Goal: Task Accomplishment & Management: Manage account settings

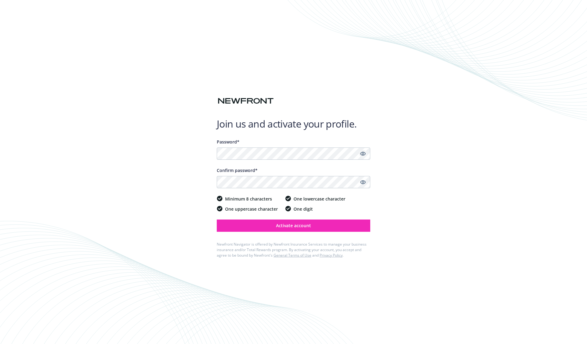
click at [365, 153] on icon "Show password" at bounding box center [363, 154] width 6 height 6
click at [203, 155] on div "Join us and activate your profile. Password* Confirm password* Minimum 8 charac…" at bounding box center [293, 172] width 587 height 344
click at [453, 121] on div "Join us and activate your profile. Password* Confirm password* Minimum 8 charac…" at bounding box center [293, 172] width 587 height 344
click at [314, 225] on button "Activate account" at bounding box center [293, 226] width 153 height 12
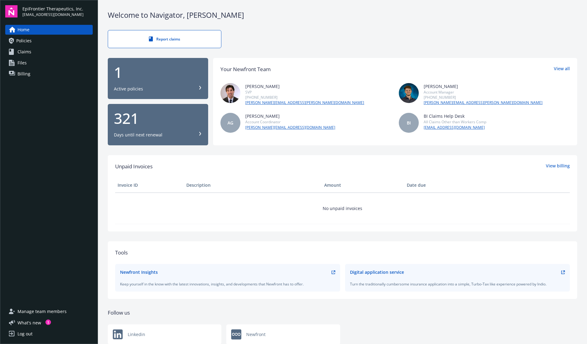
scroll to position [20, 0]
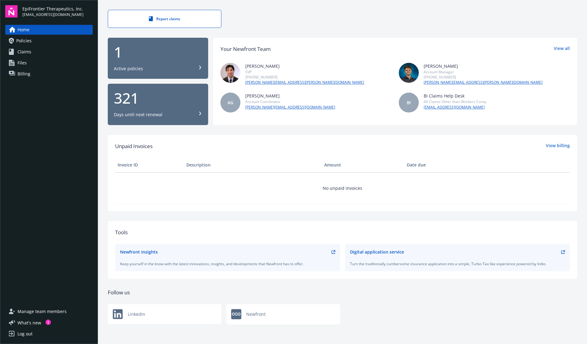
click at [41, 14] on span "[EMAIL_ADDRESS][DOMAIN_NAME]" at bounding box center [52, 15] width 61 height 6
click at [26, 335] on div "Log out" at bounding box center [24, 334] width 15 height 10
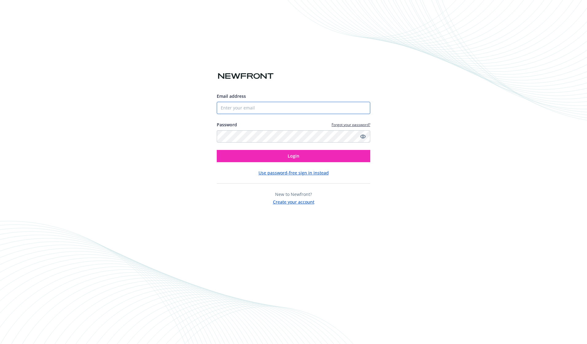
click at [249, 109] on input "Email address" at bounding box center [293, 108] width 153 height 12
type input "[PERSON_NAME][EMAIL_ADDRESS][DOMAIN_NAME]"
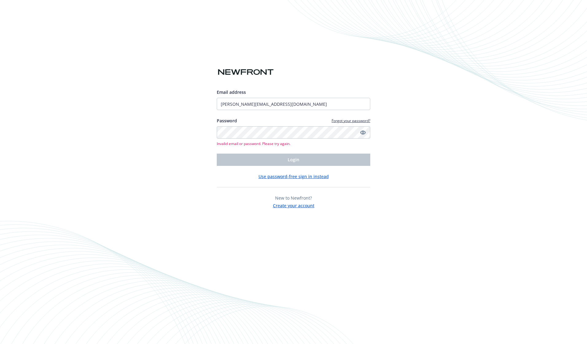
click at [158, 45] on div "Email address [PERSON_NAME][EMAIL_ADDRESS][DOMAIN_NAME] Password Forgot your pa…" at bounding box center [293, 172] width 587 height 344
